Goal: Navigation & Orientation: Find specific page/section

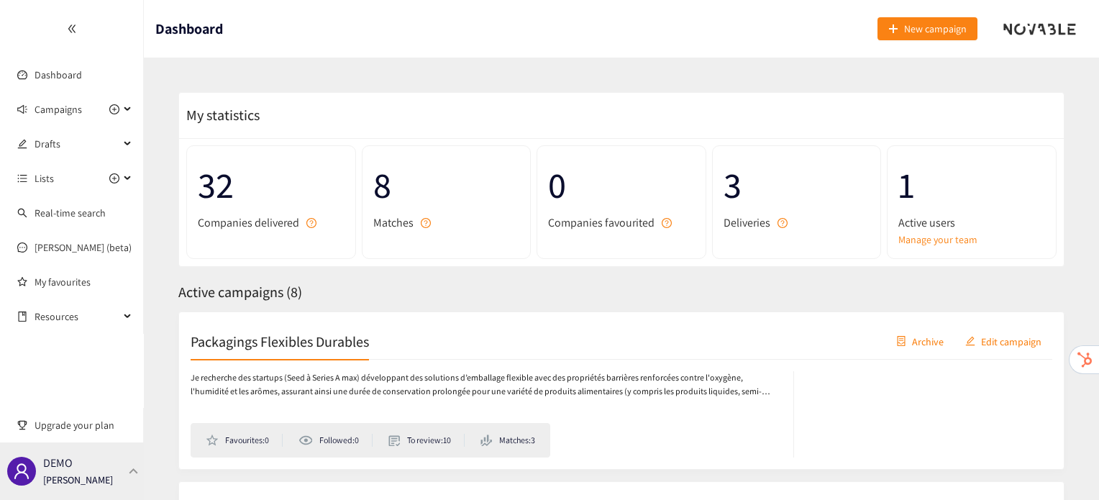
click at [119, 458] on div "DEMO [PERSON_NAME]" at bounding box center [72, 471] width 144 height 58
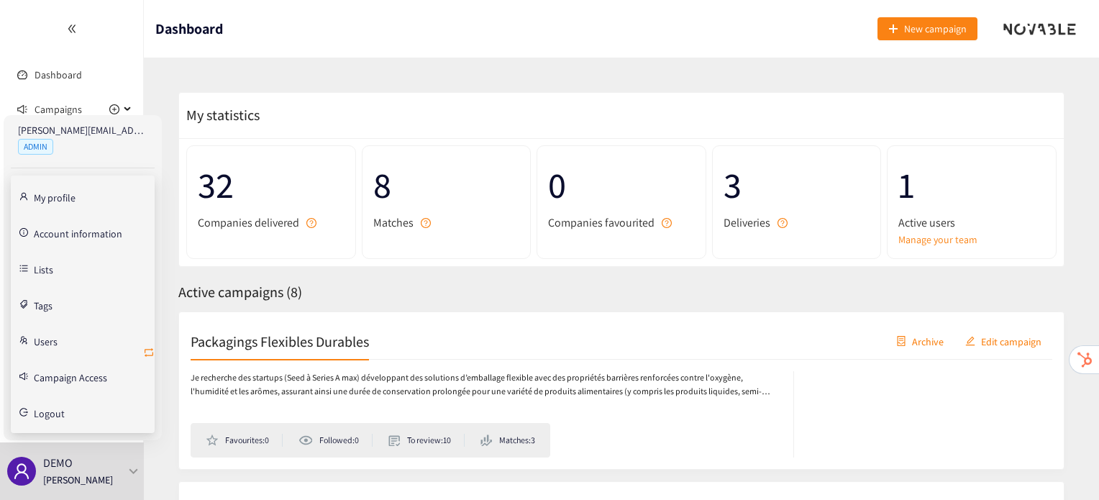
click at [149, 348] on icon "retweet" at bounding box center [149, 352] width 9 height 9
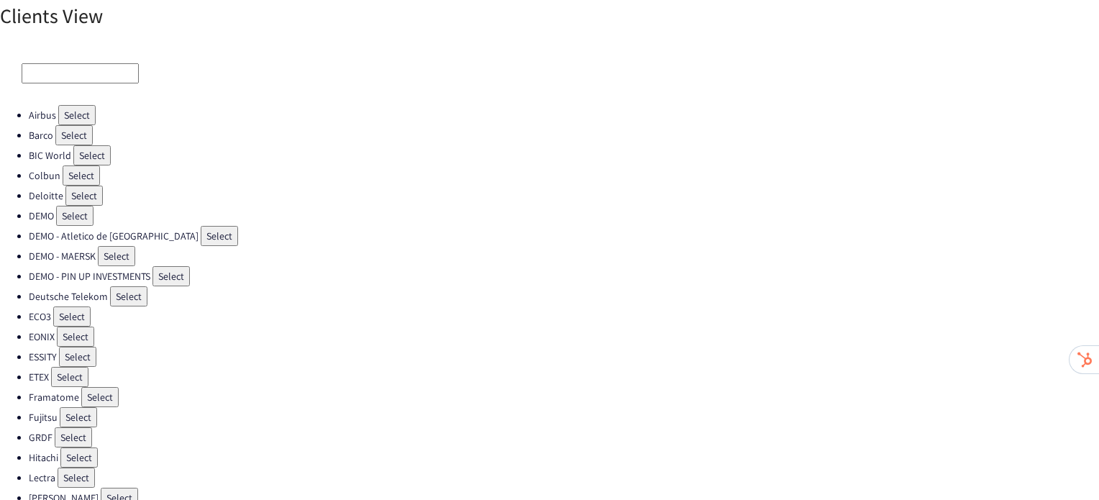
scroll to position [75, 0]
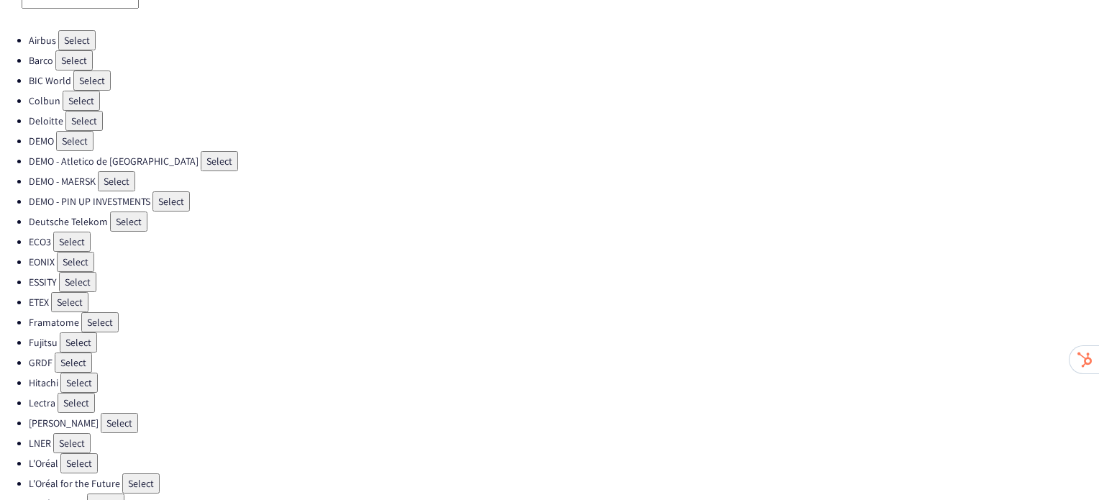
click at [58, 234] on button "Select" at bounding box center [71, 242] width 37 height 20
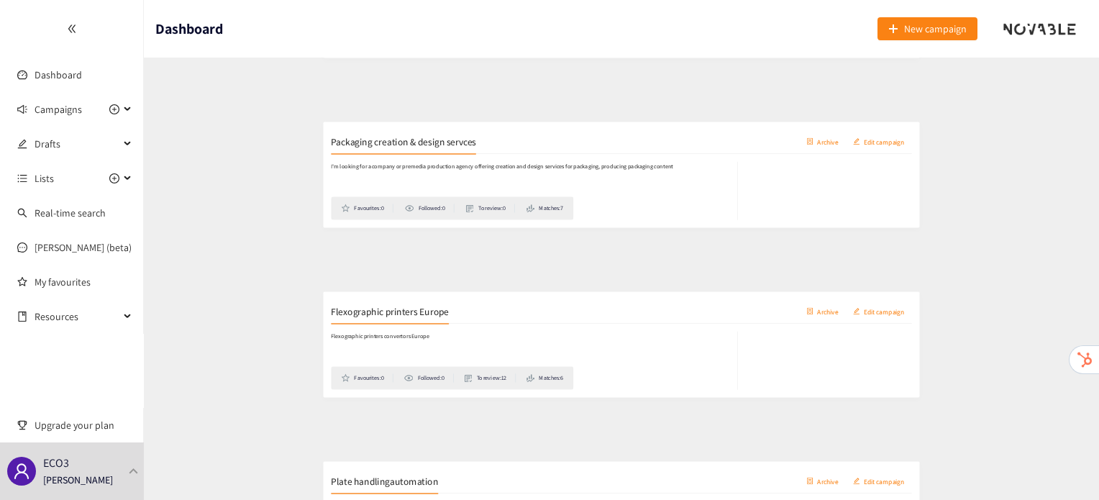
scroll to position [737, 0]
